Goal: Task Accomplishment & Management: Manage account settings

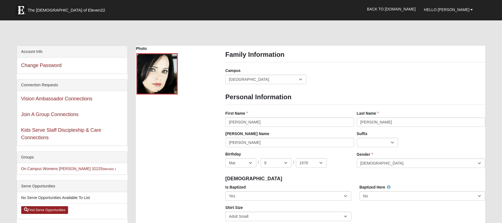
select select "True"
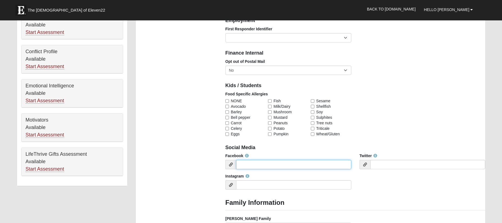
click at [262, 164] on input "Facebook" at bounding box center [293, 164] width 115 height 9
paste input "[URL][DOMAIN_NAME][PERSON_NAME]"
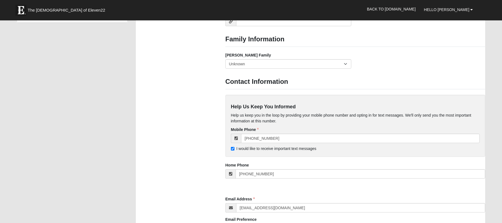
scroll to position [429, 0]
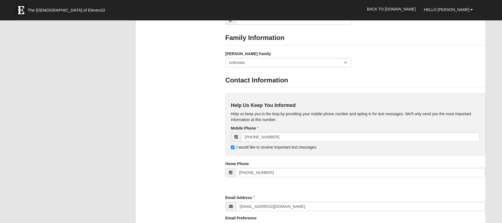
type input "[URL][DOMAIN_NAME][PERSON_NAME]"
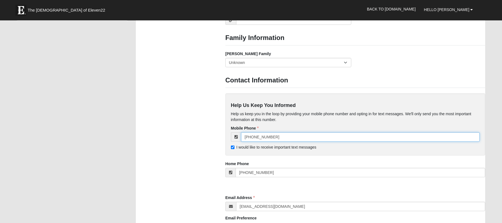
click at [264, 134] on input "[PHONE_NUMBER]" at bounding box center [360, 136] width 239 height 9
type input "("
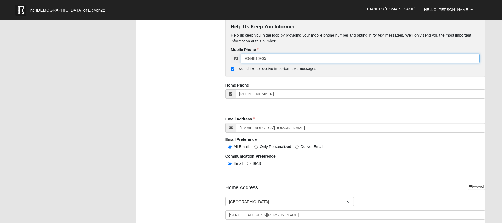
scroll to position [512, 0]
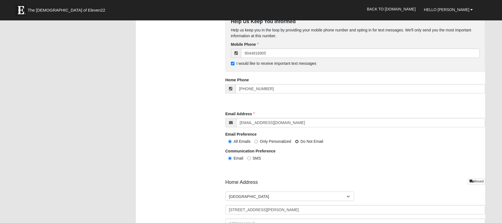
type input "[PHONE_NUMBER]"
click at [296, 140] on input "Do Not Email" at bounding box center [297, 142] width 4 height 4
radio input "true"
click at [248, 157] on input "SMS" at bounding box center [249, 158] width 4 height 4
radio input "true"
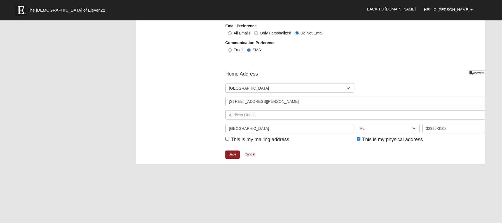
scroll to position [626, 0]
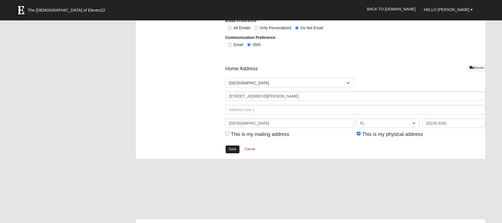
click at [231, 151] on link "Save" at bounding box center [232, 149] width 14 height 8
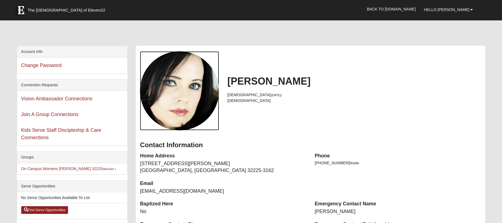
click at [193, 118] on div "View Fullsize Photo" at bounding box center [179, 90] width 79 height 79
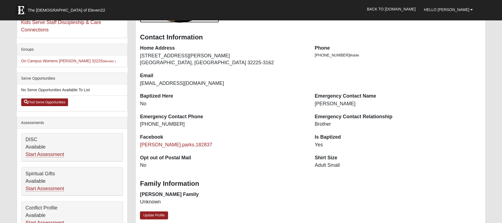
scroll to position [111, 0]
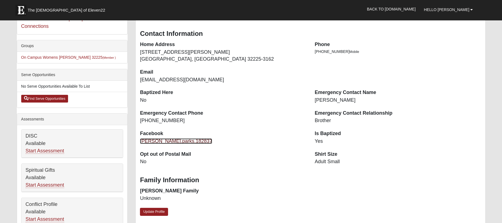
click at [162, 140] on link "[PERSON_NAME].parks.182837" at bounding box center [176, 141] width 72 height 6
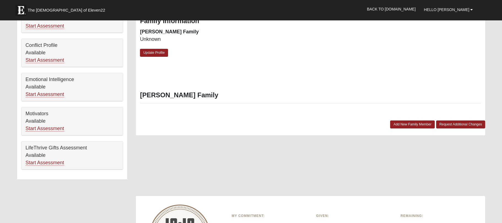
scroll to position [277, 0]
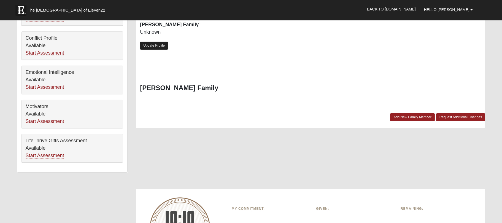
click at [163, 47] on link "Update Profile" at bounding box center [154, 46] width 28 height 8
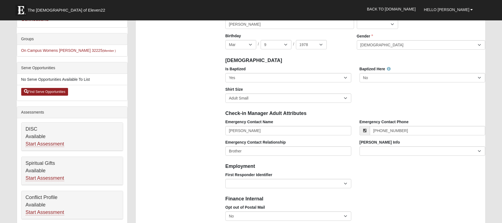
scroll to position [0, 0]
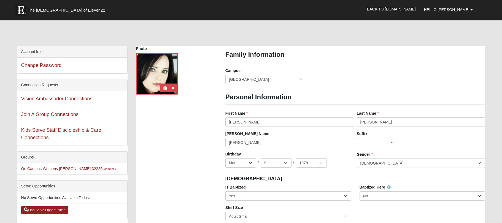
click at [150, 83] on div at bounding box center [156, 73] width 41 height 41
click at [166, 87] on icon at bounding box center [165, 88] width 4 height 4
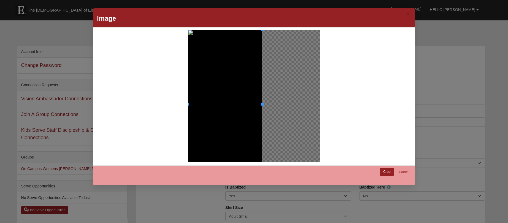
drag, startPoint x: 259, startPoint y: 105, endPoint x: 264, endPoint y: 119, distance: 15.3
click at [264, 119] on div at bounding box center [254, 96] width 132 height 132
click at [381, 172] on link "Crop" at bounding box center [387, 172] width 14 height 8
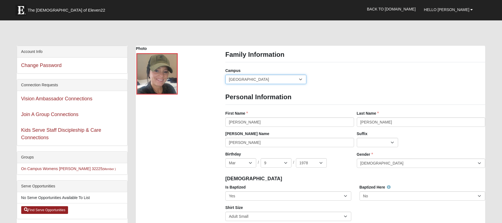
click at [304, 80] on select "Arlington Baymeadows Eleven22 Online Fleming Island Jesup Mandarin North Jax Or…" at bounding box center [265, 79] width 81 height 9
select select "3"
click at [225, 75] on select "Arlington Baymeadows Eleven22 Online Fleming Island Jesup Mandarin North Jax Or…" at bounding box center [265, 79] width 81 height 9
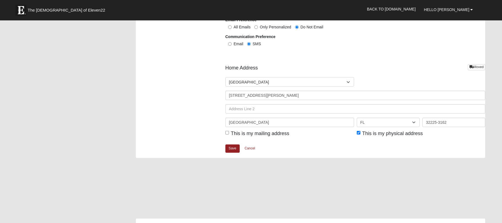
scroll to position [628, 0]
click at [235, 146] on link "Save" at bounding box center [232, 147] width 14 height 8
